Goal: Information Seeking & Learning: Learn about a topic

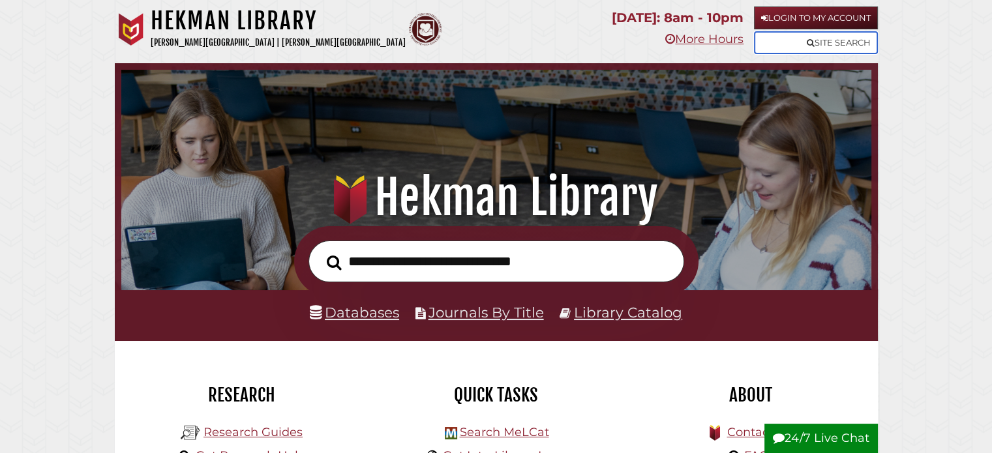
click at [851, 38] on link "Site Search" at bounding box center [816, 42] width 124 height 23
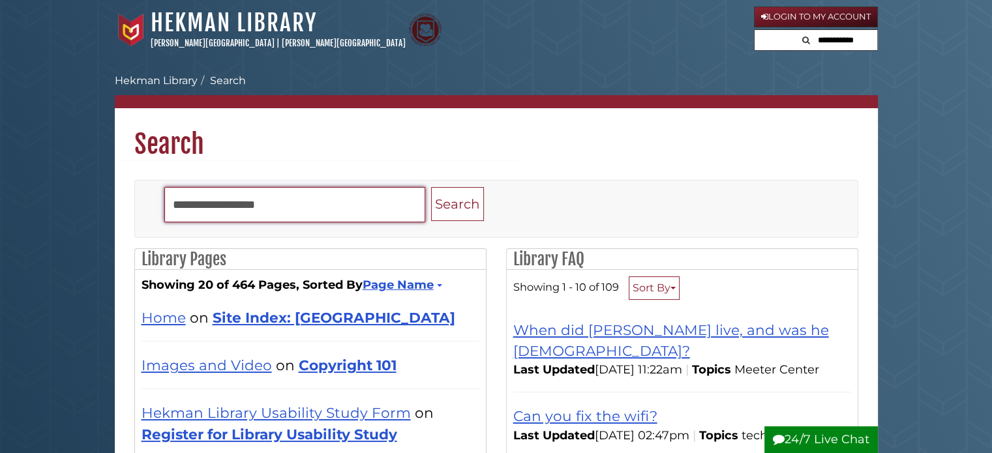
click at [198, 217] on input "Search" at bounding box center [294, 204] width 261 height 35
type input "*********"
click at [431, 187] on button "Search" at bounding box center [457, 204] width 53 height 35
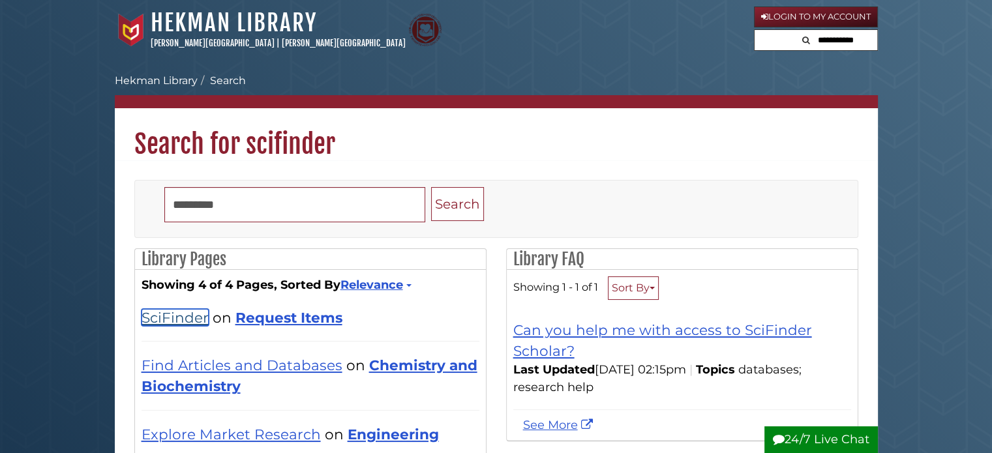
click at [193, 316] on link "SciFinder" at bounding box center [175, 317] width 67 height 17
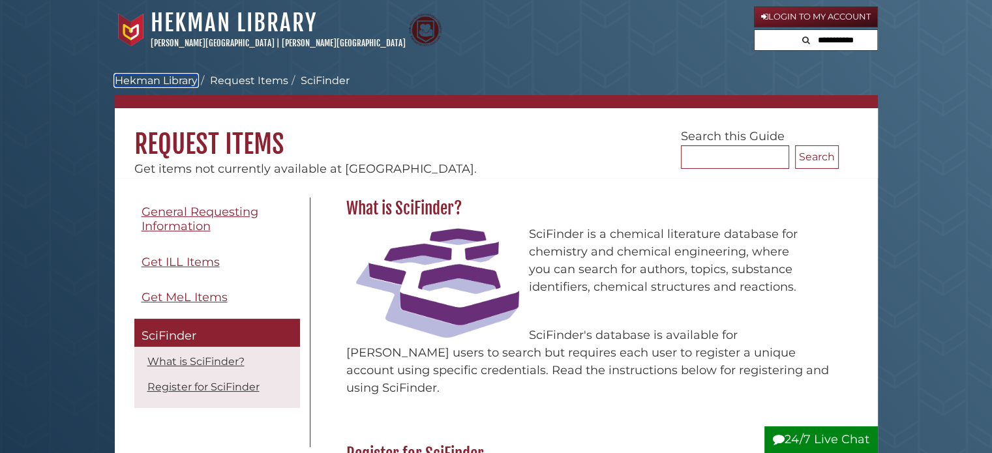
click at [172, 78] on link "Hekman Library" at bounding box center [156, 80] width 83 height 12
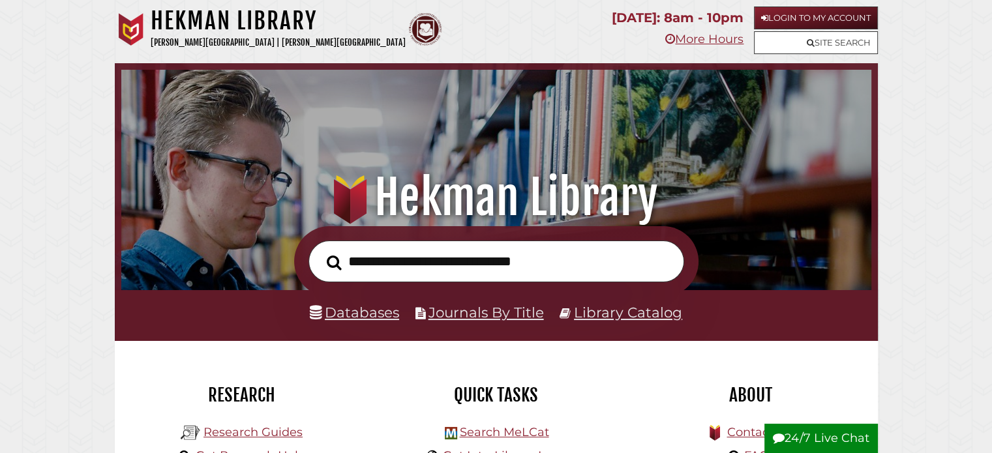
scroll to position [248, 744]
click at [434, 260] on input "text" at bounding box center [497, 262] width 376 height 42
type input "****"
click at [320, 251] on button "Search" at bounding box center [334, 262] width 28 height 23
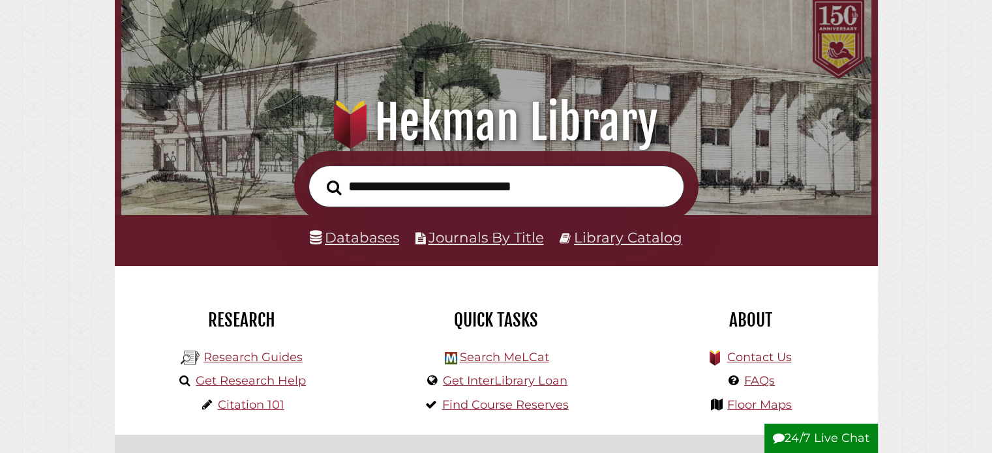
scroll to position [130, 0]
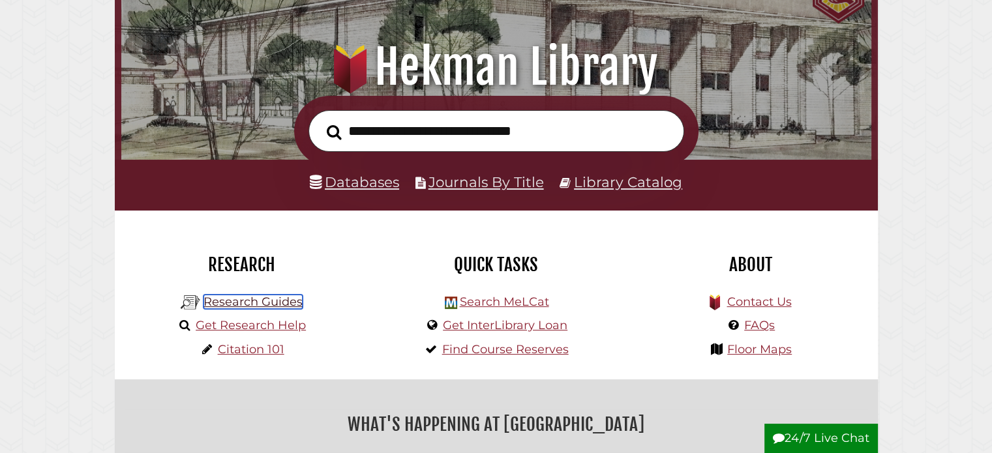
click at [279, 301] on link "Research Guides" at bounding box center [252, 302] width 99 height 14
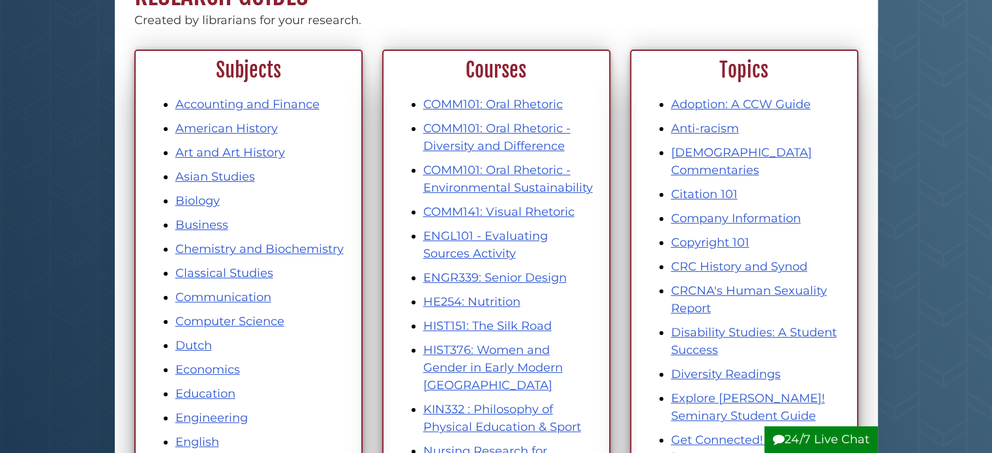
scroll to position [196, 0]
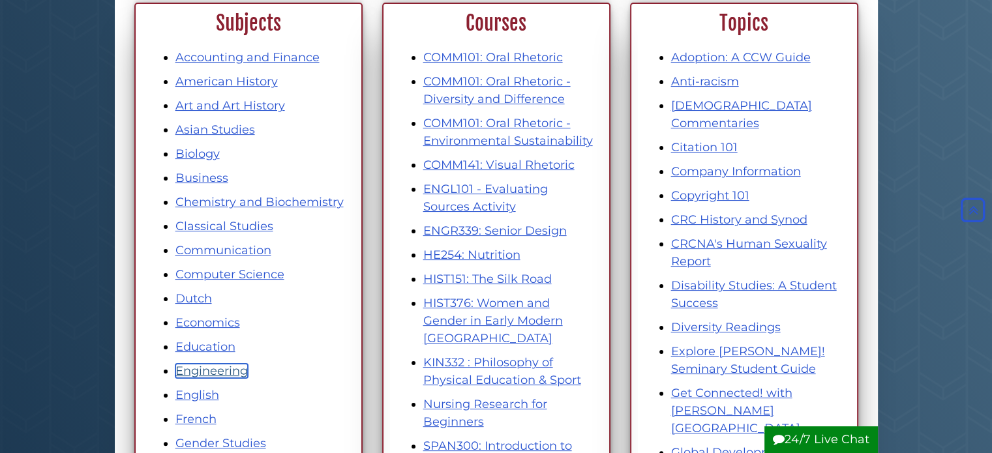
click at [194, 374] on link "Engineering" at bounding box center [211, 371] width 72 height 14
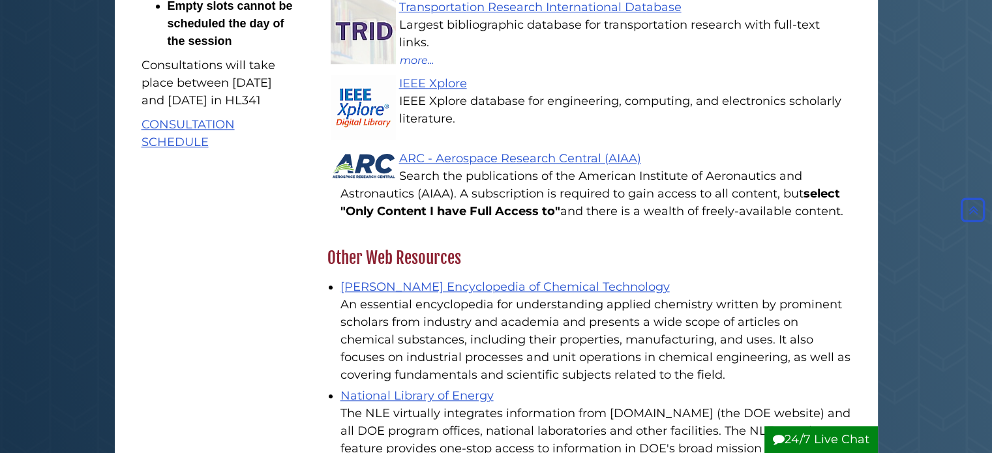
scroll to position [1370, 0]
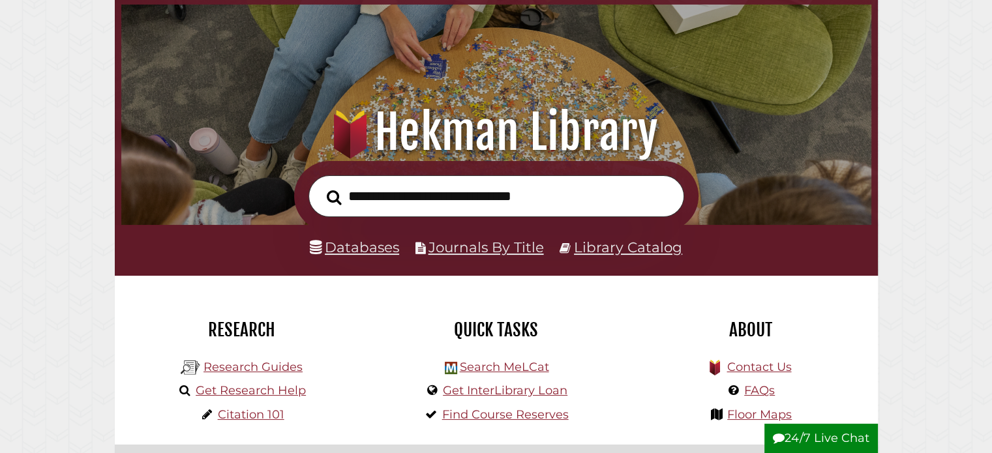
scroll to position [130, 0]
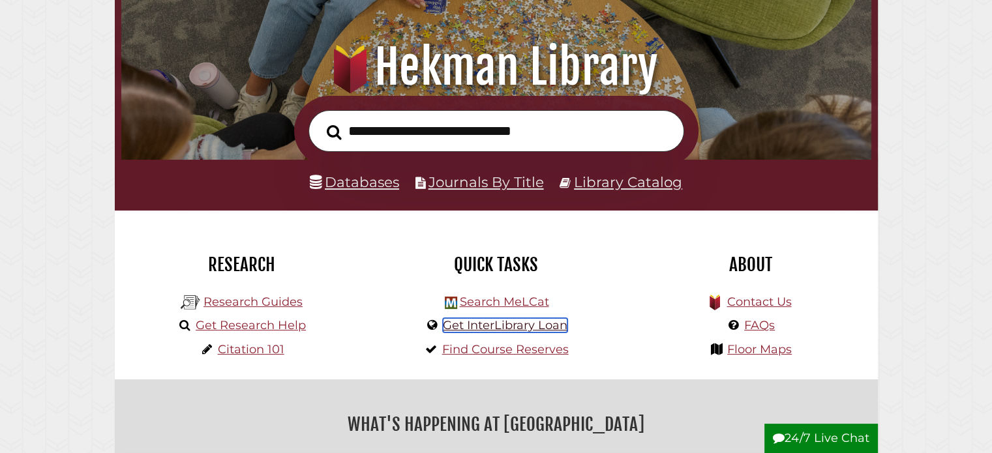
click at [470, 332] on link "Get InterLibrary Loan" at bounding box center [505, 325] width 125 height 14
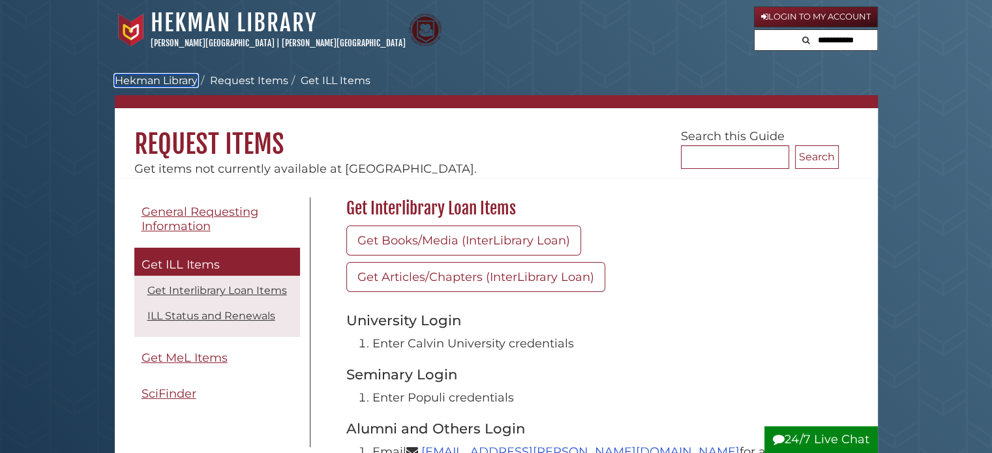
click at [185, 77] on link "Hekman Library" at bounding box center [156, 80] width 83 height 12
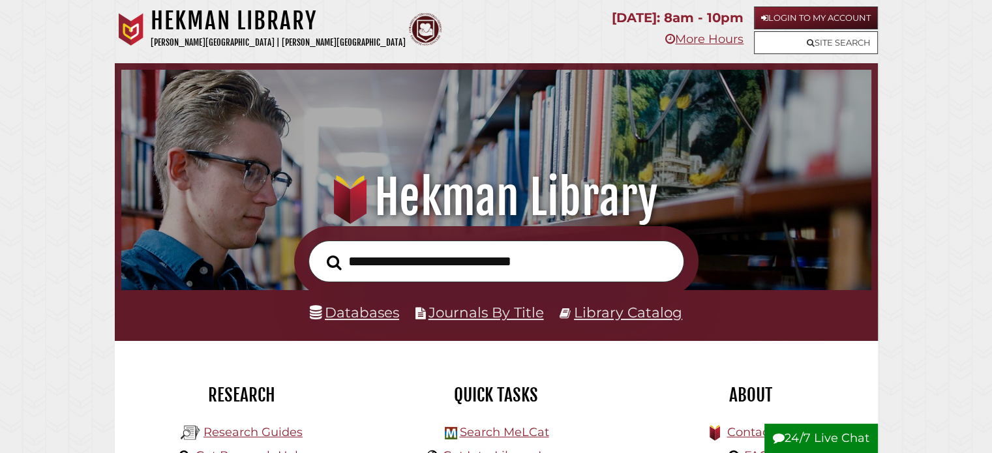
scroll to position [248, 744]
click at [440, 268] on input "text" at bounding box center [497, 262] width 376 height 42
type input "**********"
click at [320, 251] on button "Search" at bounding box center [334, 262] width 28 height 23
